Goal: Book appointment/travel/reservation

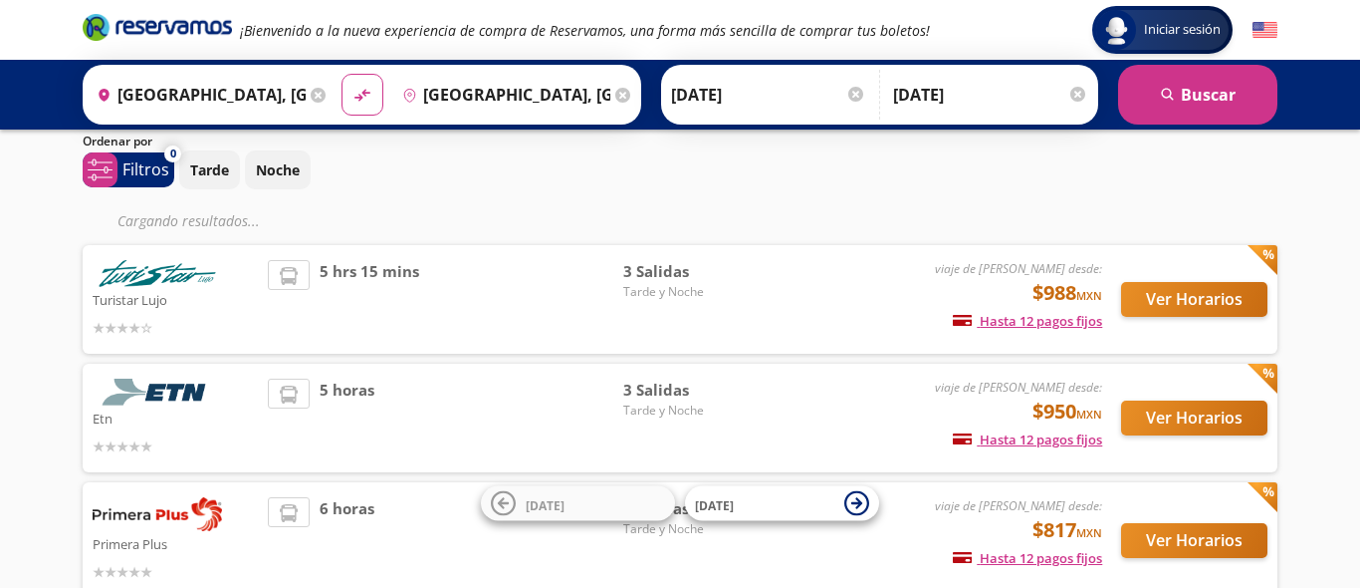
scroll to position [70, 0]
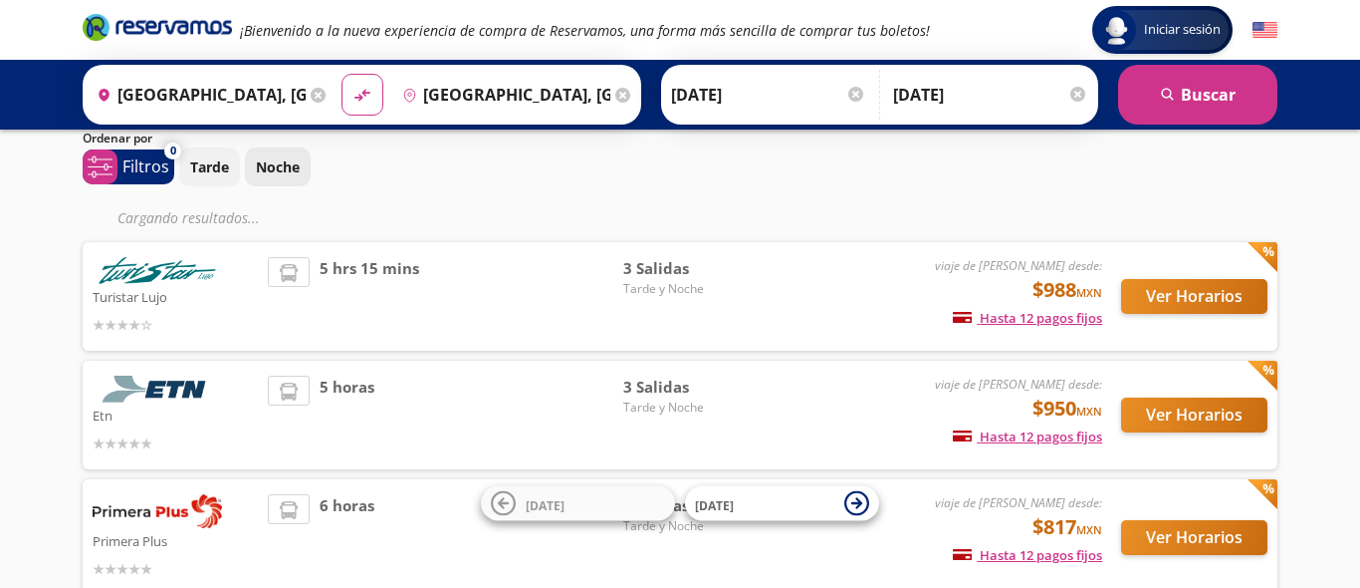
click at [302, 167] on button "Noche" at bounding box center [278, 166] width 66 height 39
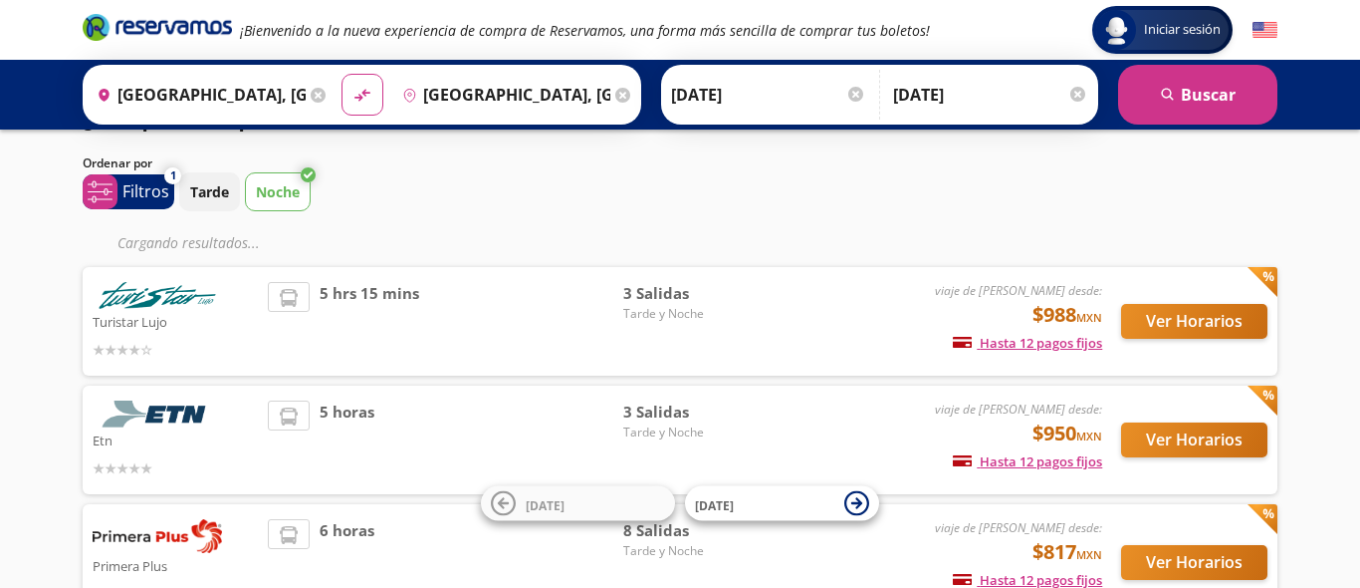
scroll to position [0, 0]
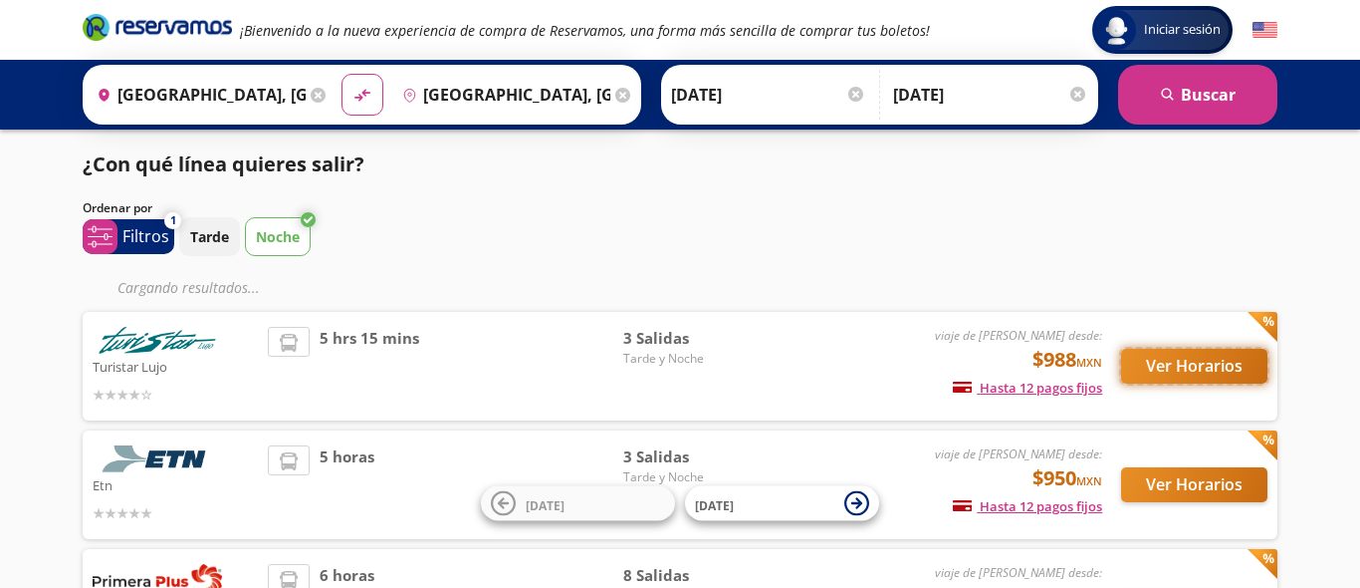
click at [1175, 378] on button "Ver Horarios" at bounding box center [1194, 366] width 146 height 35
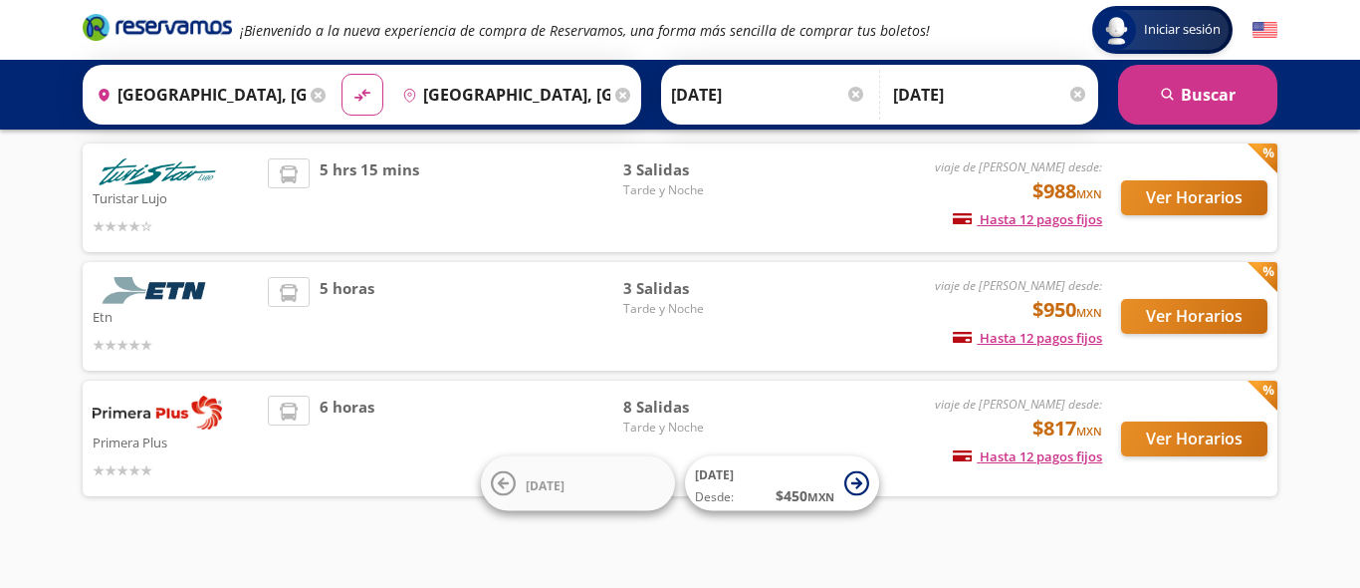
scroll to position [146, 0]
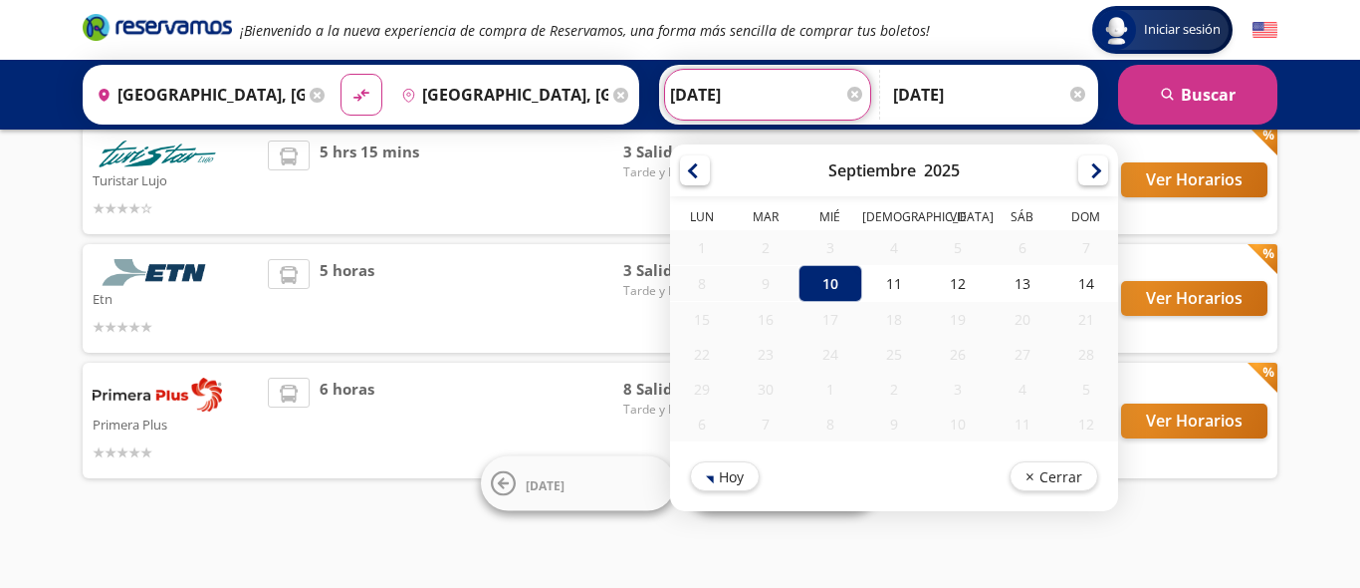
click at [730, 107] on input "[DATE]" at bounding box center [767, 95] width 195 height 50
click at [908, 283] on div "11" at bounding box center [894, 283] width 64 height 37
type input "[DATE]"
click at [778, 95] on input "[DATE]" at bounding box center [767, 95] width 195 height 50
click at [889, 291] on div "11" at bounding box center [894, 283] width 64 height 37
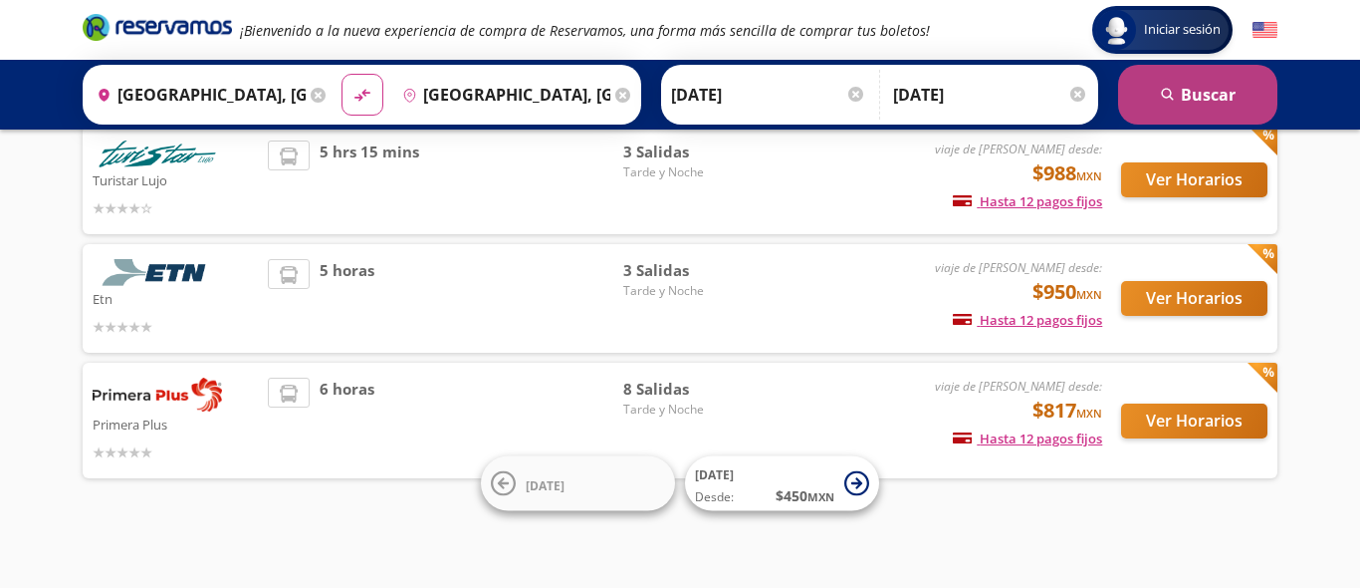
click at [1172, 98] on icon "submit" at bounding box center [1167, 94] width 12 height 12
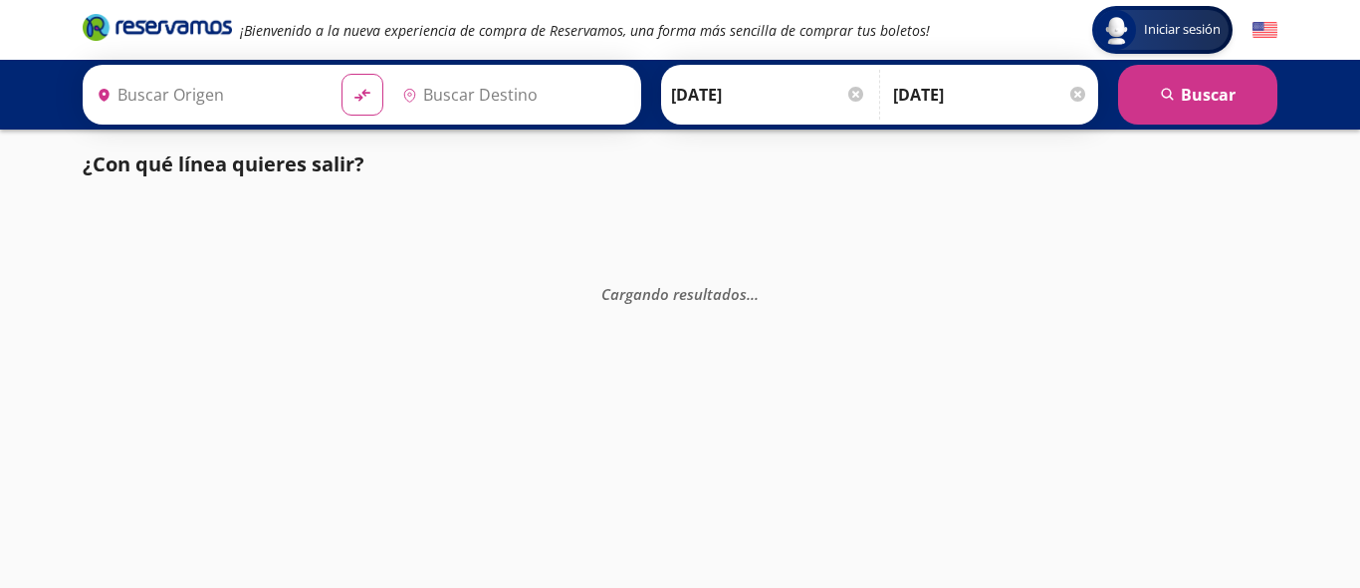
type input "[GEOGRAPHIC_DATA], [GEOGRAPHIC_DATA]"
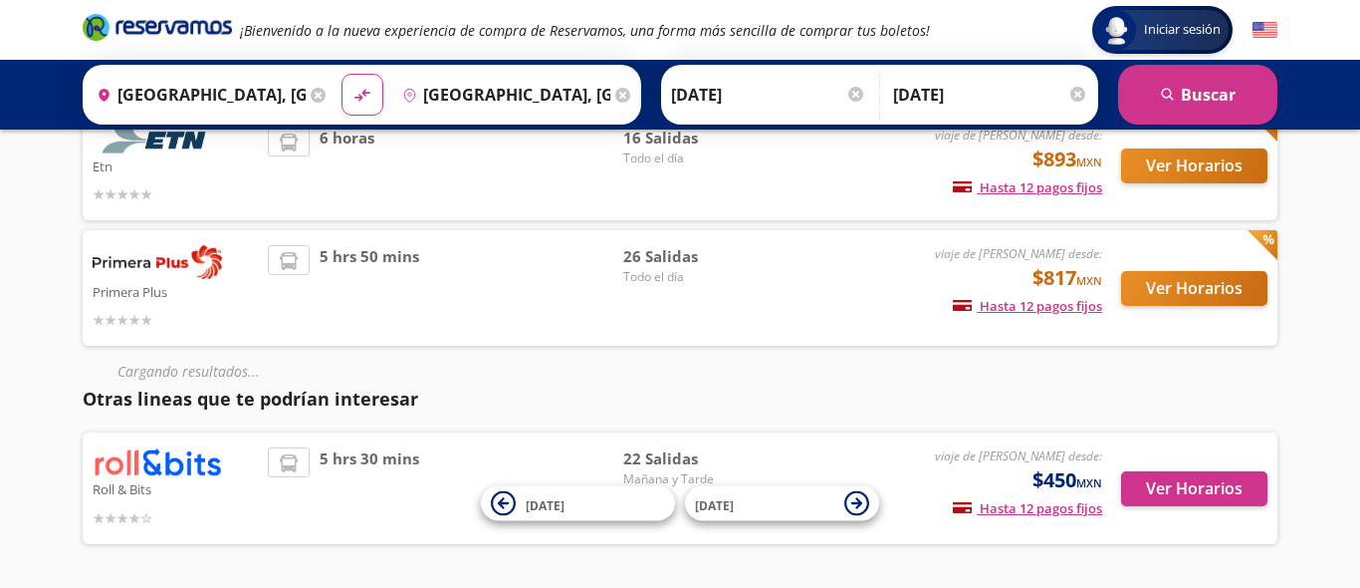
scroll to position [386, 0]
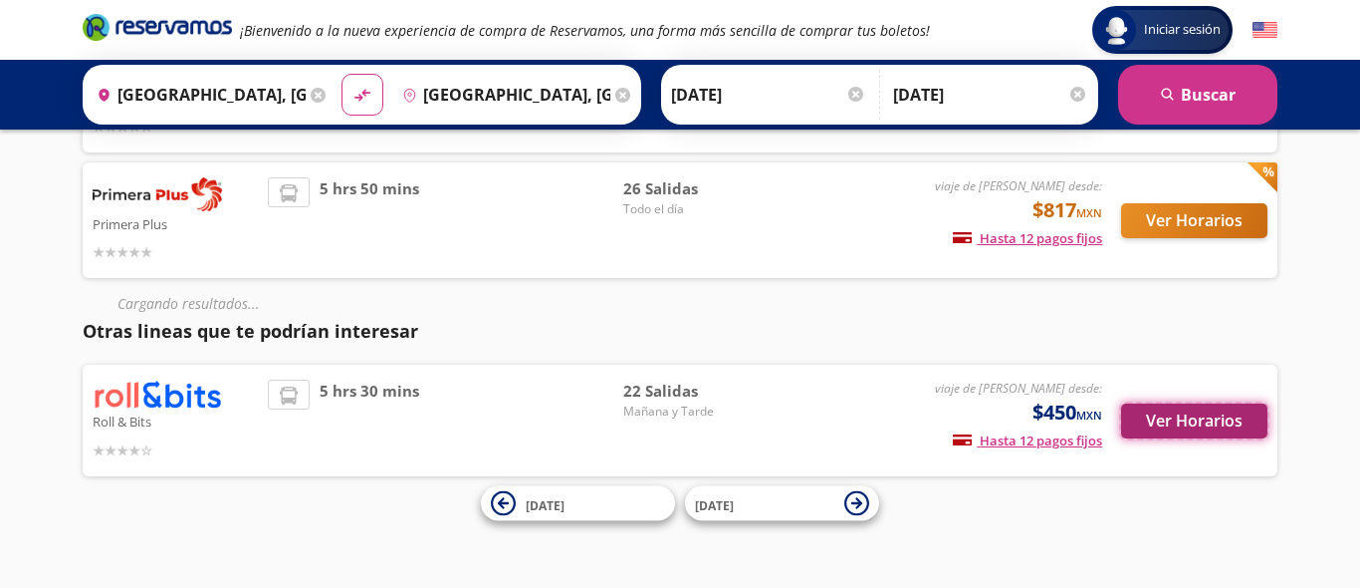
click at [1161, 416] on button "Ver Horarios" at bounding box center [1194, 420] width 146 height 35
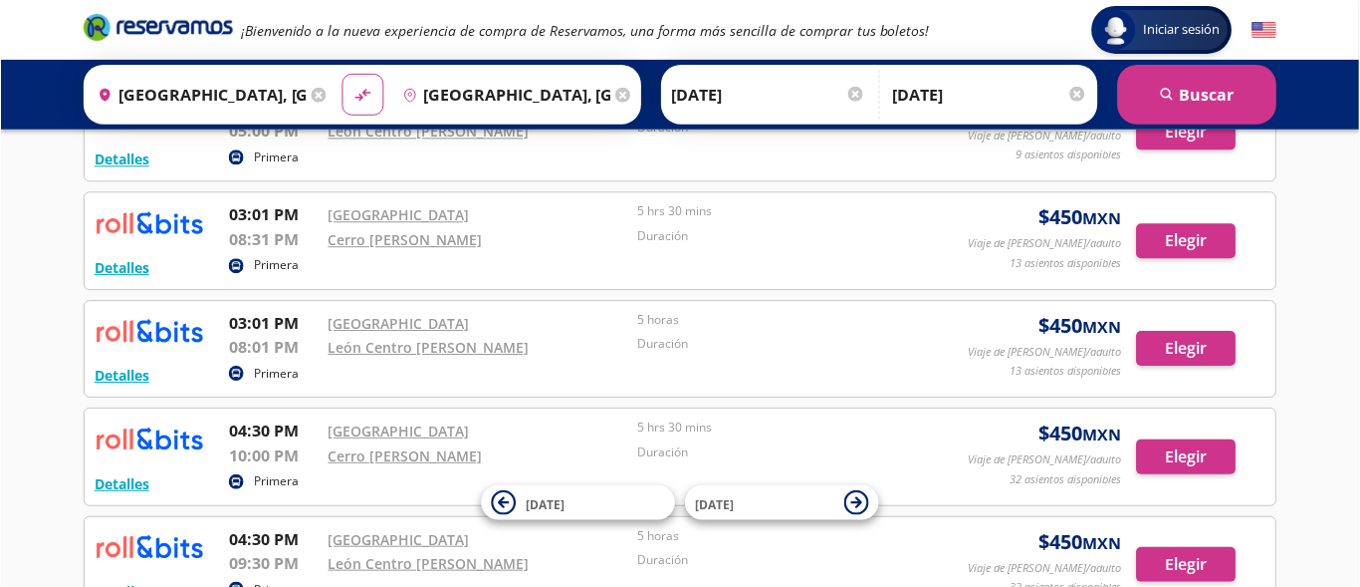
scroll to position [1403, 0]
